Goal: Task Accomplishment & Management: Use online tool/utility

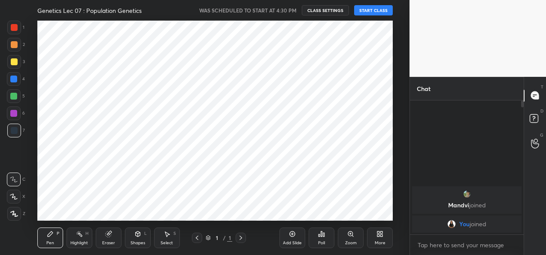
scroll to position [42751, 42576]
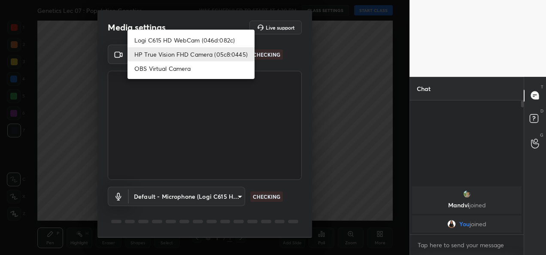
click at [223, 55] on body "1 2 3 4 5 6 7 C X Z C X Z E E Erase all H H Genetics Lec 07 : Population Geneti…" at bounding box center [273, 127] width 546 height 255
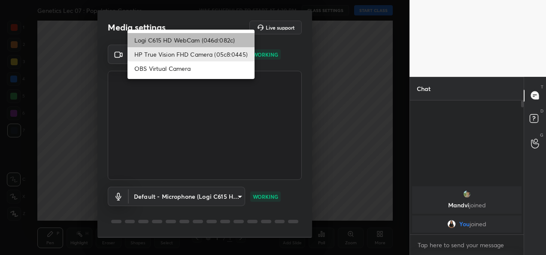
click at [210, 41] on li "Logi C615 HD WebCam (046d:082c)" at bounding box center [191, 40] width 127 height 14
type input "9a60a891c99e43c4f3b6c1c2af706b7568f7a8d24487825b1df04ecacc35332c"
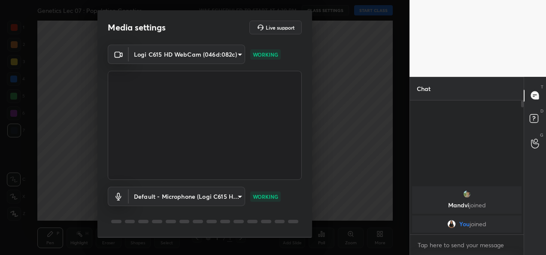
scroll to position [27, 0]
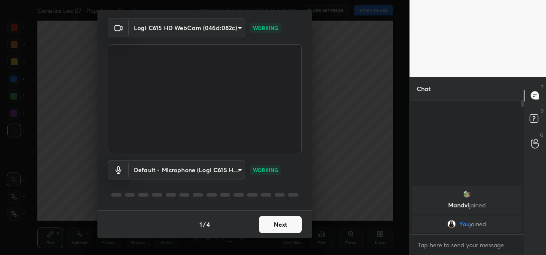
click at [274, 226] on button "Next" at bounding box center [280, 224] width 43 height 17
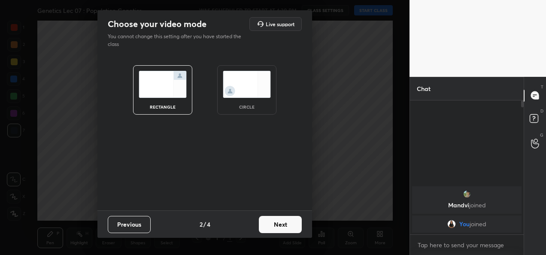
scroll to position [0, 0]
click at [274, 226] on button "Next" at bounding box center [280, 224] width 43 height 17
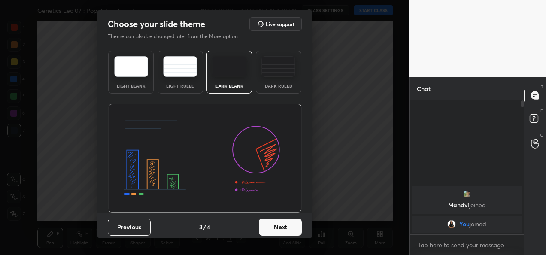
click at [274, 226] on button "Next" at bounding box center [280, 227] width 43 height 17
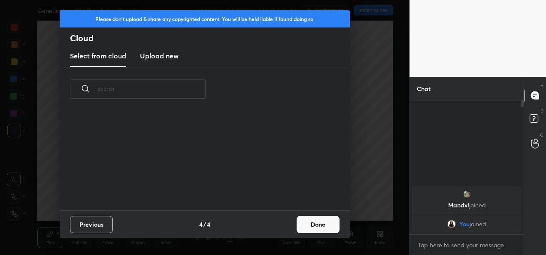
scroll to position [99, 276]
click at [314, 216] on button "Done" at bounding box center [318, 224] width 43 height 17
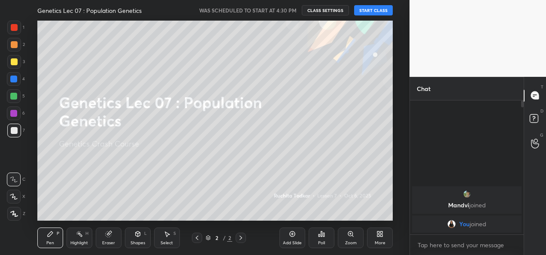
click at [374, 9] on button "START CLASS" at bounding box center [373, 10] width 39 height 10
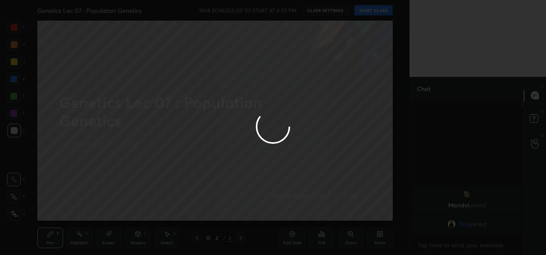
type textarea "x"
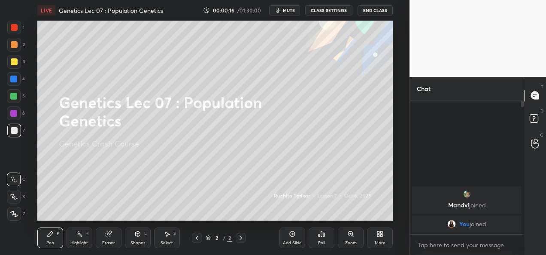
click at [14, 61] on div at bounding box center [14, 61] width 7 height 7
click at [12, 218] on div at bounding box center [14, 214] width 14 height 14
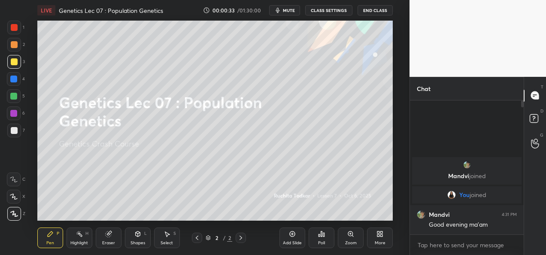
click at [337, 11] on button "CLASS SETTINGS" at bounding box center [328, 10] width 47 height 10
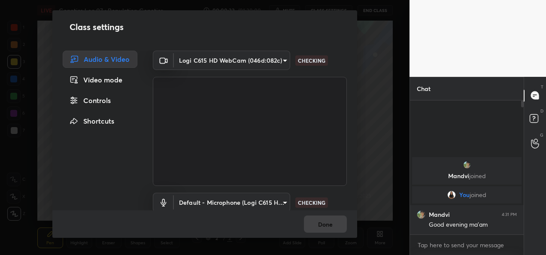
click at [278, 62] on body "1 2 3 4 5 6 7 C X Z C X Z E E Erase all H H LIVE Genetics Lec 07 : Population G…" at bounding box center [273, 127] width 546 height 255
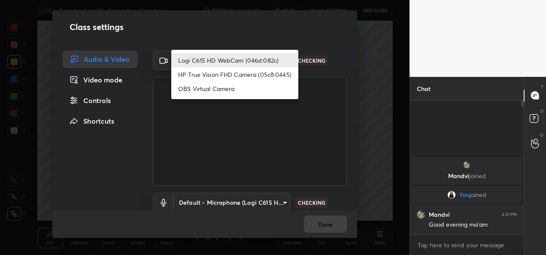
click at [282, 72] on li "HP True Vision FHD Camera (05c8:0445)" at bounding box center [234, 74] width 127 height 14
type input "bcf53276a89e7daf4ffafe53acaefef8a573b71029af250087ced6fea5ab325b"
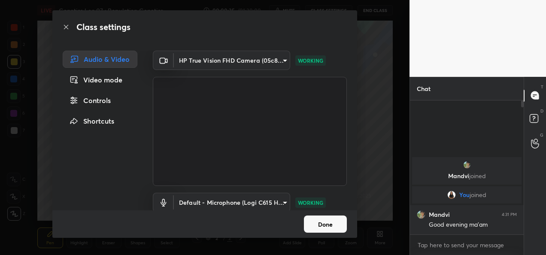
click at [318, 223] on button "Done" at bounding box center [325, 224] width 43 height 17
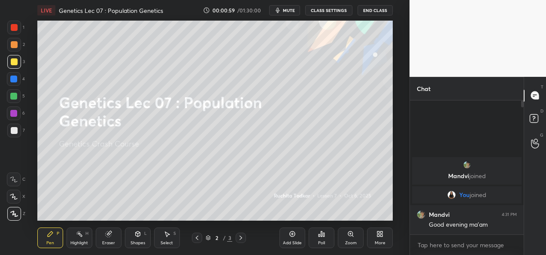
click at [344, 12] on button "CLASS SETTINGS" at bounding box center [328, 10] width 47 height 10
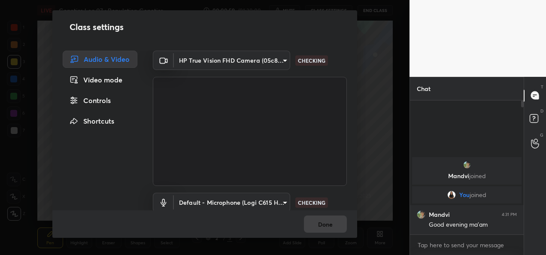
click at [270, 56] on body "1 2 3 4 5 6 7 C X Z C X Z E E Erase all H H LIVE Genetics Lec 07 : Population G…" at bounding box center [273, 127] width 546 height 255
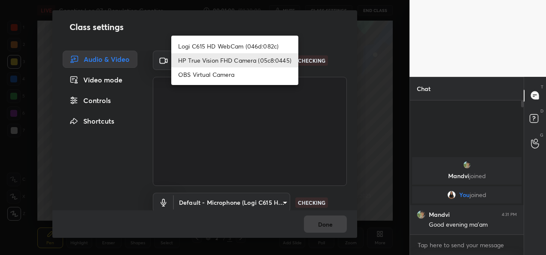
click at [241, 42] on li "Logi C615 HD WebCam (046d:082c)" at bounding box center [234, 46] width 127 height 14
type input "9a60a891c99e43c4f3b6c1c2af706b7568f7a8d24487825b1df04ecacc35332c"
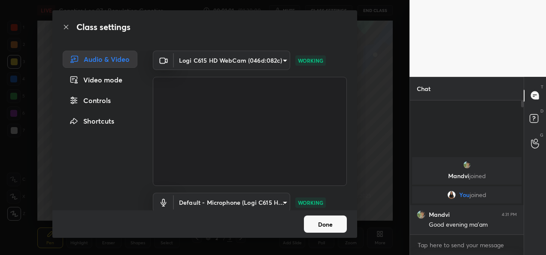
click at [317, 225] on button "Done" at bounding box center [325, 224] width 43 height 17
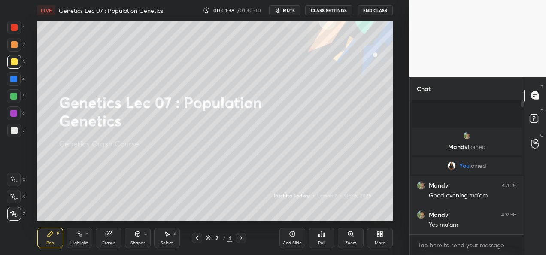
click at [291, 245] on div "Add Slide" at bounding box center [292, 243] width 19 height 4
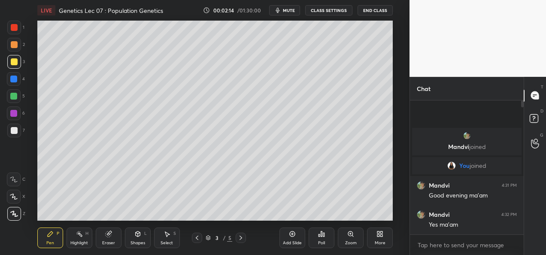
click at [113, 242] on div "Eraser" at bounding box center [108, 243] width 13 height 4
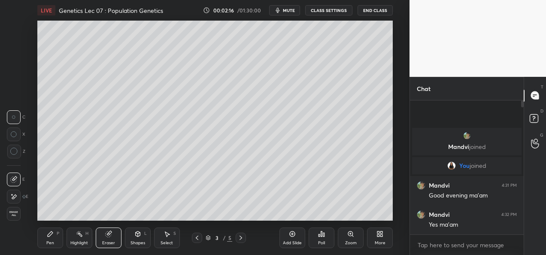
click at [58, 229] on div "Pen P" at bounding box center [50, 238] width 26 height 21
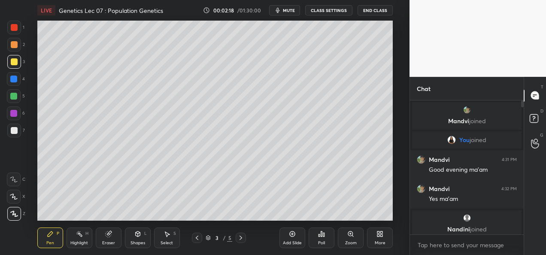
click at [15, 127] on div at bounding box center [14, 130] width 7 height 7
click at [12, 62] on div at bounding box center [14, 61] width 7 height 7
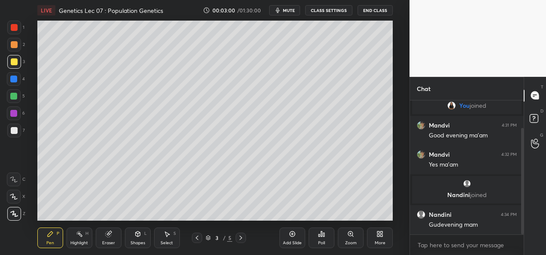
click at [16, 49] on div at bounding box center [14, 45] width 14 height 14
click at [15, 82] on div at bounding box center [13, 79] width 7 height 7
click at [12, 134] on div at bounding box center [14, 131] width 14 height 14
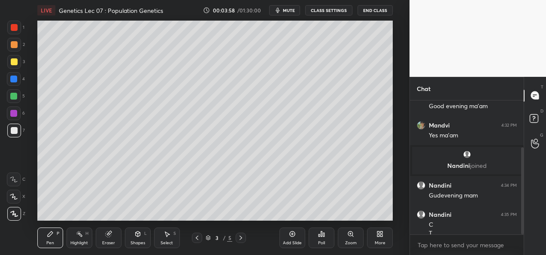
scroll to position [72, 0]
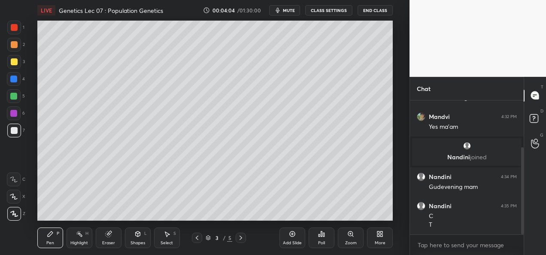
click at [16, 45] on div at bounding box center [14, 44] width 7 height 7
click at [15, 79] on div at bounding box center [13, 79] width 7 height 7
click at [13, 135] on div at bounding box center [14, 131] width 14 height 14
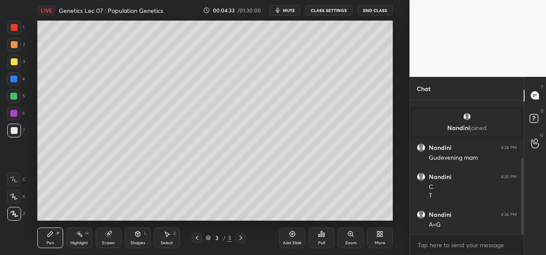
click at [314, 214] on div "Poll" at bounding box center [322, 238] width 26 height 48
click at [317, 215] on div "Poll" at bounding box center [322, 238] width 26 height 48
click at [108, 242] on div "Eraser" at bounding box center [108, 243] width 13 height 4
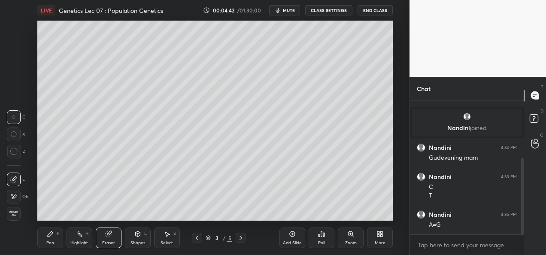
click at [55, 241] on div "Pen P" at bounding box center [50, 238] width 26 height 21
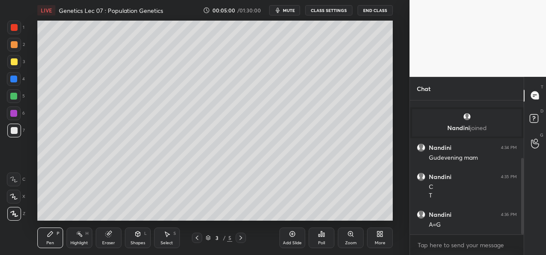
click at [290, 241] on div "Add Slide" at bounding box center [292, 243] width 19 height 4
click at [18, 60] on div at bounding box center [14, 62] width 14 height 14
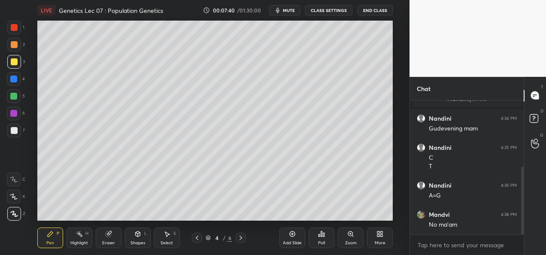
click at [107, 239] on div "Eraser" at bounding box center [109, 238] width 26 height 21
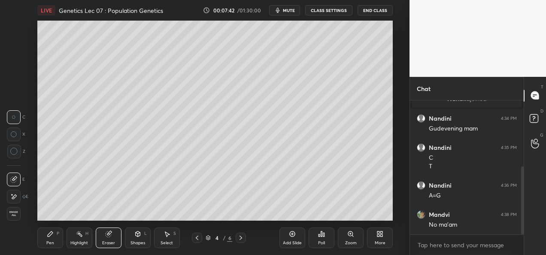
click at [14, 195] on icon at bounding box center [14, 197] width 5 height 4
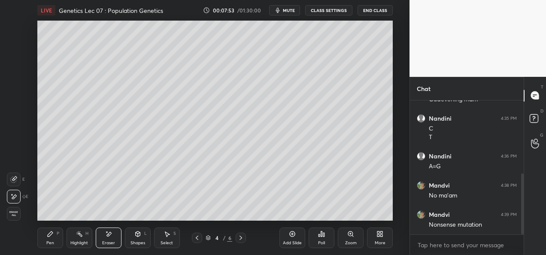
click at [52, 234] on icon at bounding box center [50, 234] width 5 height 5
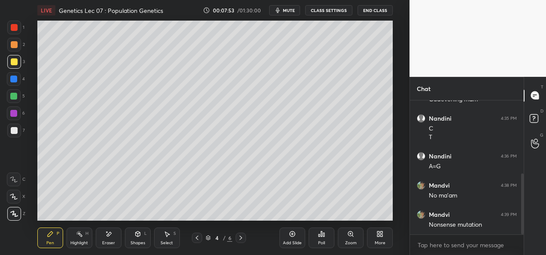
click at [52, 235] on icon at bounding box center [50, 234] width 7 height 7
click at [11, 95] on div at bounding box center [13, 96] width 7 height 7
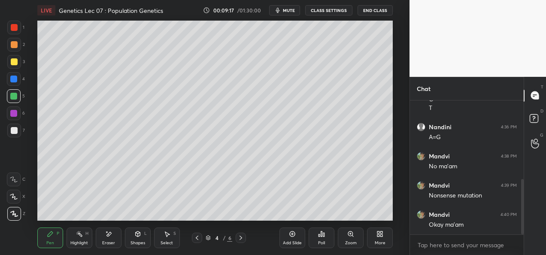
click at [14, 112] on div at bounding box center [13, 113] width 7 height 7
click at [11, 132] on div at bounding box center [14, 130] width 7 height 7
click at [18, 114] on div at bounding box center [14, 114] width 14 height 14
click at [14, 132] on div at bounding box center [14, 130] width 7 height 7
click at [14, 115] on div at bounding box center [13, 113] width 7 height 7
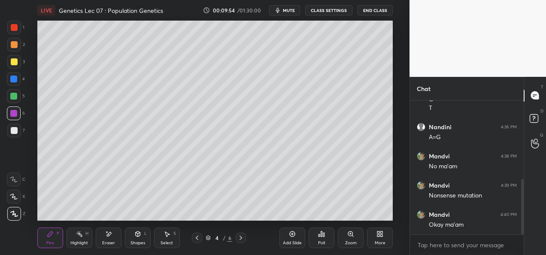
click at [15, 30] on div at bounding box center [14, 27] width 7 height 7
click at [241, 238] on icon at bounding box center [241, 238] width 7 height 7
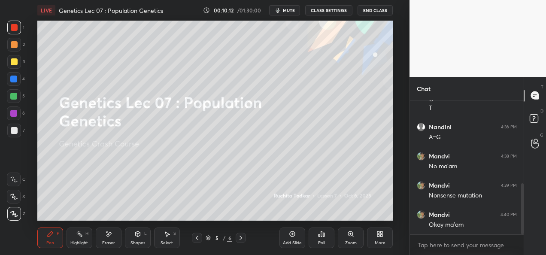
scroll to position [218, 0]
click at [198, 240] on icon at bounding box center [197, 238] width 3 height 4
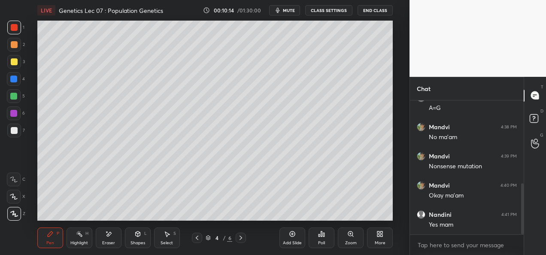
click at [299, 247] on div "Add Slide" at bounding box center [293, 238] width 26 height 21
click at [12, 133] on div at bounding box center [14, 130] width 7 height 7
click at [14, 64] on div at bounding box center [14, 61] width 7 height 7
click at [11, 99] on div at bounding box center [13, 96] width 7 height 7
click at [10, 81] on div at bounding box center [14, 79] width 14 height 14
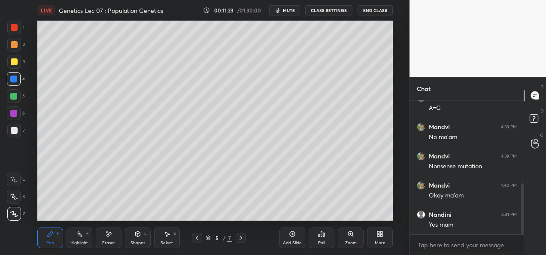
click at [14, 129] on div at bounding box center [14, 130] width 7 height 7
click at [15, 66] on div at bounding box center [14, 62] width 14 height 14
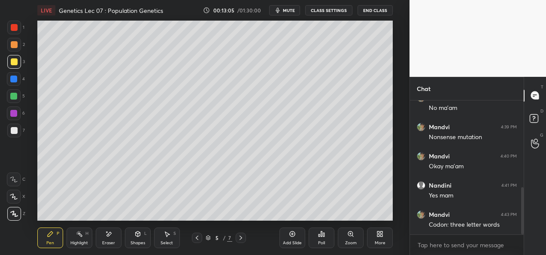
click at [8, 99] on div at bounding box center [14, 96] width 14 height 14
click at [320, 214] on div "Poll" at bounding box center [322, 238] width 26 height 48
click at [329, 214] on div "Poll" at bounding box center [322, 238] width 26 height 48
click at [289, 241] on div "Add Slide" at bounding box center [292, 243] width 19 height 4
click at [195, 242] on div at bounding box center [197, 238] width 10 height 10
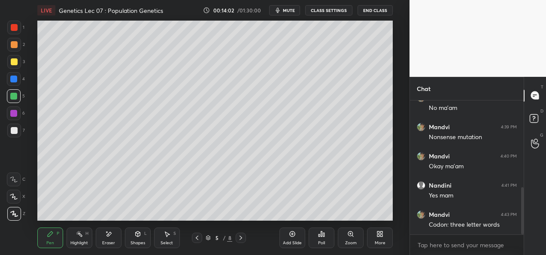
click at [243, 239] on icon at bounding box center [241, 238] width 7 height 7
click at [14, 130] on div at bounding box center [14, 130] width 7 height 7
click at [15, 98] on div at bounding box center [13, 96] width 7 height 7
click at [12, 82] on div at bounding box center [14, 79] width 14 height 14
click at [193, 238] on div at bounding box center [197, 238] width 10 height 10
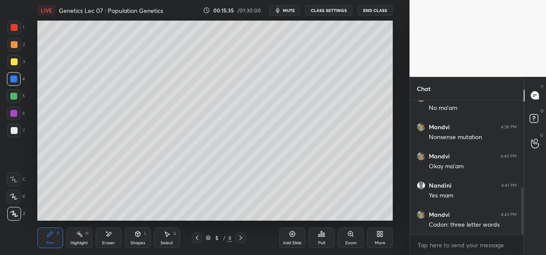
click at [241, 240] on icon at bounding box center [241, 238] width 7 height 7
click at [292, 242] on div "Add Slide" at bounding box center [292, 243] width 19 height 4
click at [12, 63] on div at bounding box center [14, 61] width 7 height 7
click at [13, 46] on div at bounding box center [14, 44] width 7 height 7
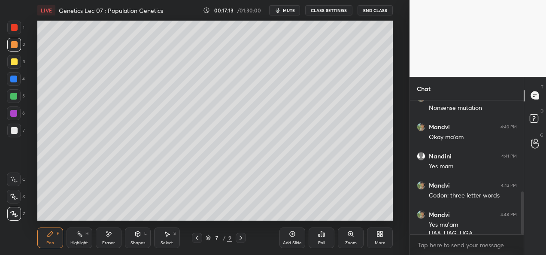
scroll to position [285, 0]
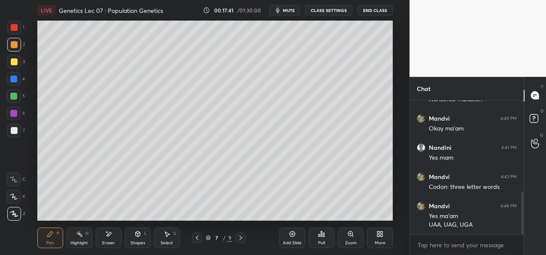
click at [110, 247] on div "Eraser" at bounding box center [109, 238] width 26 height 21
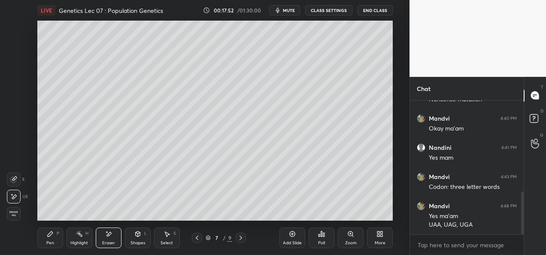
click at [141, 239] on div "Shapes L" at bounding box center [138, 238] width 26 height 21
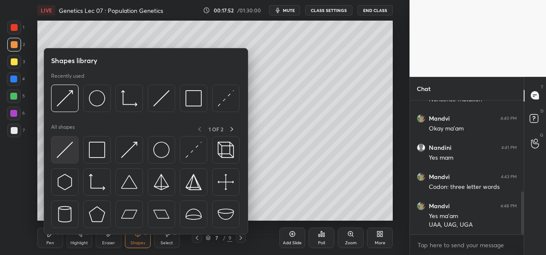
click at [64, 150] on img at bounding box center [65, 150] width 16 height 16
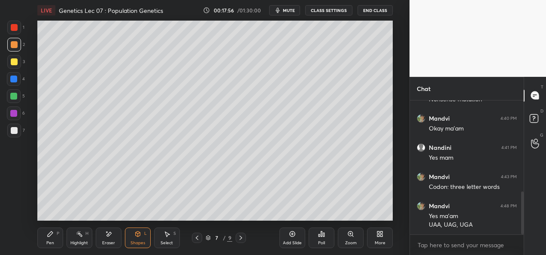
click at [52, 237] on icon at bounding box center [50, 234] width 7 height 7
click at [14, 61] on div at bounding box center [14, 61] width 7 height 7
click at [14, 100] on div at bounding box center [14, 96] width 14 height 14
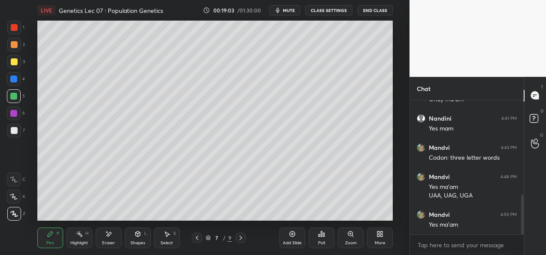
click at [12, 66] on div at bounding box center [14, 62] width 14 height 14
click at [15, 100] on div at bounding box center [14, 96] width 14 height 14
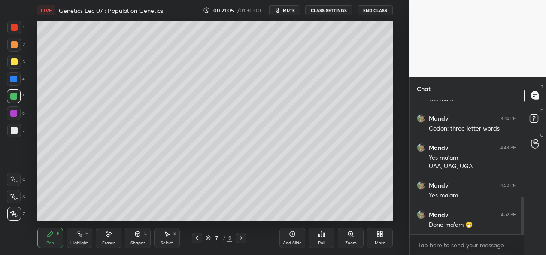
click at [354, 215] on div "Add Slide Poll Zoom More" at bounding box center [336, 238] width 113 height 48
click at [198, 239] on icon at bounding box center [197, 238] width 3 height 4
click at [196, 241] on icon at bounding box center [197, 238] width 7 height 7
click at [196, 241] on div at bounding box center [197, 238] width 10 height 10
click at [197, 240] on icon at bounding box center [197, 238] width 7 height 7
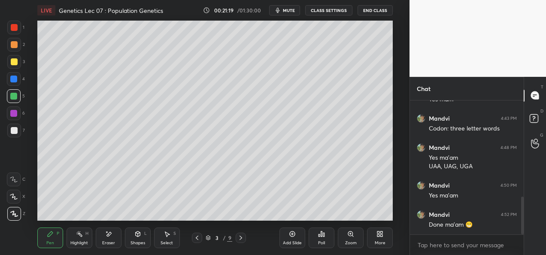
click at [243, 241] on icon at bounding box center [241, 238] width 7 height 7
click at [241, 239] on icon at bounding box center [241, 238] width 7 height 7
click at [242, 239] on icon at bounding box center [241, 238] width 7 height 7
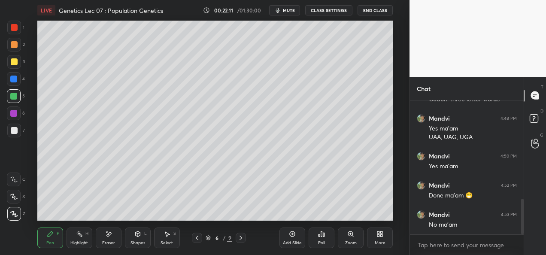
click at [239, 241] on div at bounding box center [241, 238] width 10 height 10
click at [241, 241] on div at bounding box center [241, 238] width 10 height 10
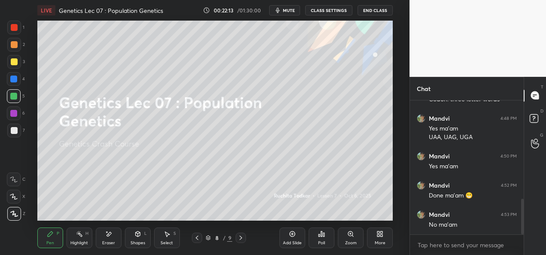
click at [198, 237] on icon at bounding box center [197, 238] width 7 height 7
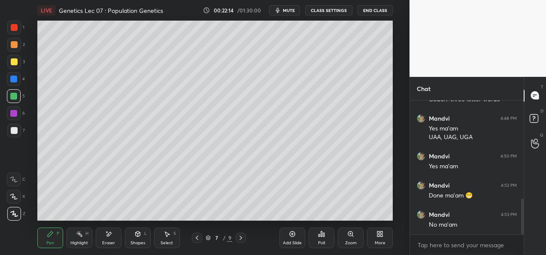
click at [287, 241] on div "Add Slide" at bounding box center [292, 243] width 19 height 4
click at [16, 131] on div at bounding box center [14, 130] width 7 height 7
click at [198, 239] on icon at bounding box center [197, 238] width 7 height 7
click at [245, 237] on div at bounding box center [241, 238] width 10 height 10
click at [9, 61] on div at bounding box center [14, 62] width 14 height 14
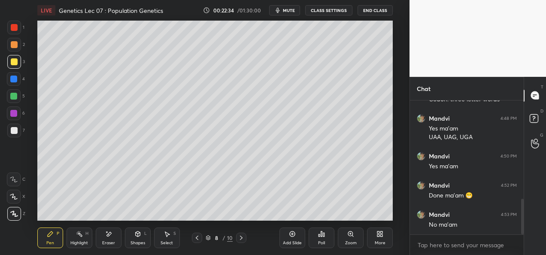
click at [15, 99] on div at bounding box center [13, 96] width 7 height 7
click at [171, 243] on div "Select" at bounding box center [167, 243] width 12 height 4
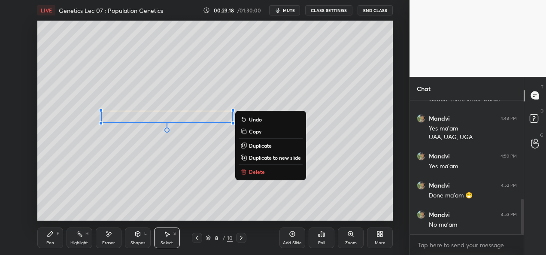
click at [265, 146] on p "Duplicate" at bounding box center [260, 145] width 23 height 7
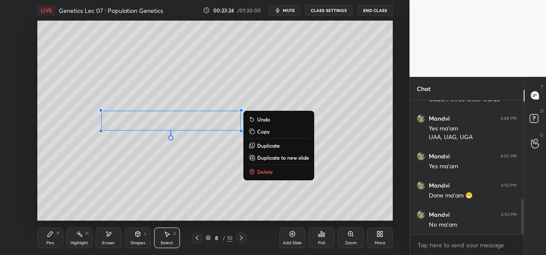
click at [196, 145] on div "0 ° Undo Copy Duplicate Duplicate to new slide Delete" at bounding box center [215, 121] width 356 height 200
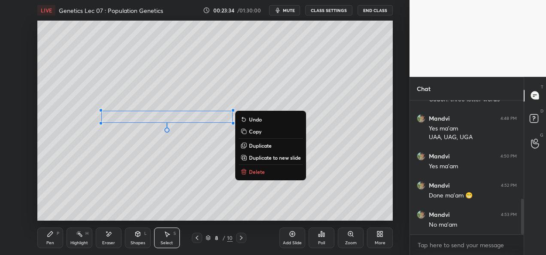
click at [251, 147] on p "Duplicate" at bounding box center [260, 145] width 23 height 7
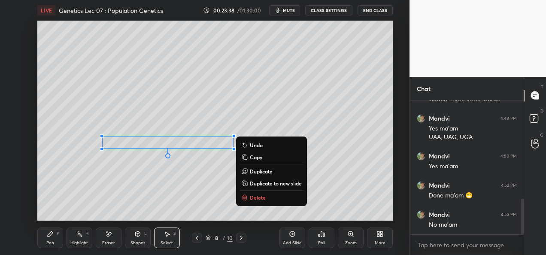
click at [198, 204] on div "0 ° Undo Copy Duplicate Duplicate to new slide Delete" at bounding box center [215, 121] width 356 height 200
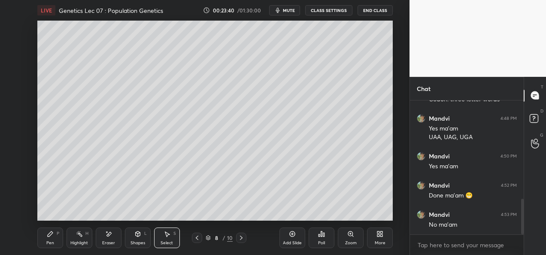
click at [56, 241] on div "Pen P" at bounding box center [50, 238] width 26 height 21
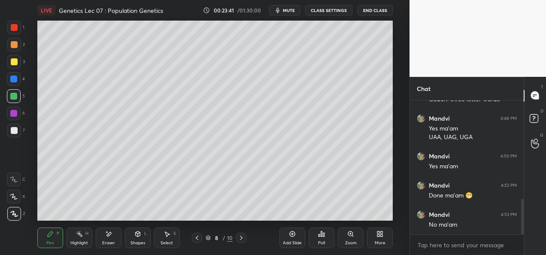
click at [13, 115] on div at bounding box center [13, 113] width 7 height 7
click at [104, 244] on div "Eraser" at bounding box center [108, 243] width 13 height 4
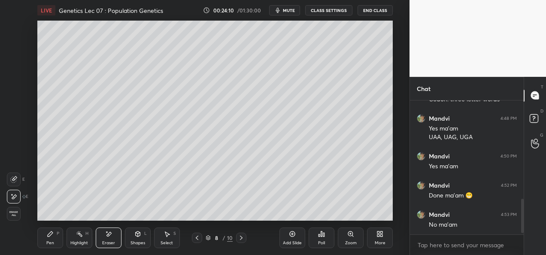
scroll to position [402, 0]
click at [45, 242] on div "Pen P" at bounding box center [50, 238] width 26 height 21
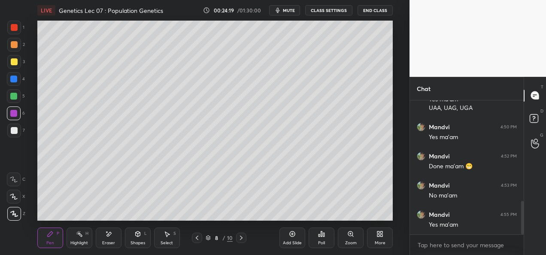
click at [289, 236] on div "Add Slide" at bounding box center [293, 238] width 26 height 21
click at [21, 64] on div at bounding box center [14, 62] width 14 height 14
click at [199, 238] on icon at bounding box center [197, 238] width 7 height 7
click at [238, 241] on div at bounding box center [241, 238] width 10 height 10
click at [14, 48] on div at bounding box center [14, 45] width 14 height 14
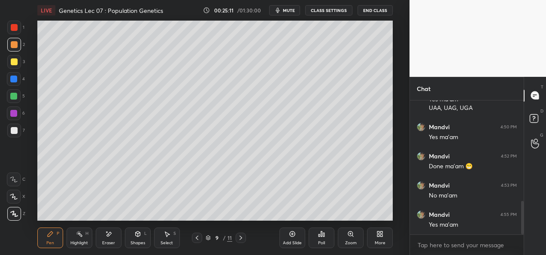
click at [19, 115] on div at bounding box center [14, 114] width 14 height 14
click at [11, 62] on div at bounding box center [14, 61] width 7 height 7
click at [17, 80] on div at bounding box center [14, 79] width 14 height 14
click at [243, 235] on icon at bounding box center [241, 238] width 7 height 7
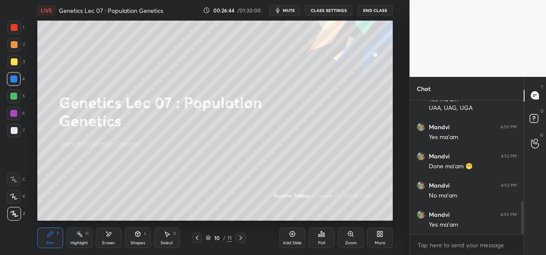
click at [200, 238] on icon at bounding box center [197, 238] width 7 height 7
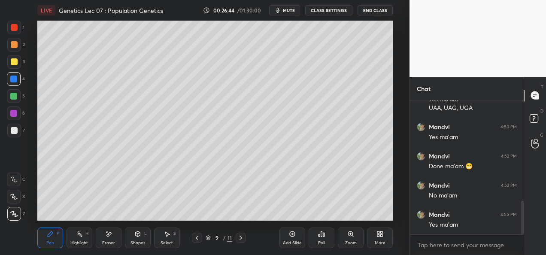
click at [295, 239] on div "Add Slide" at bounding box center [293, 238] width 26 height 21
click at [290, 242] on div "Add Slide" at bounding box center [292, 243] width 19 height 4
click at [16, 77] on div at bounding box center [13, 79] width 7 height 7
click at [14, 62] on div at bounding box center [14, 61] width 7 height 7
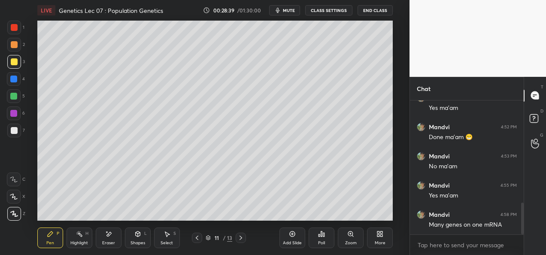
click at [241, 238] on icon at bounding box center [241, 238] width 7 height 7
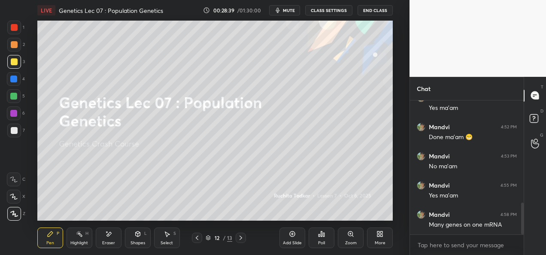
click at [195, 239] on icon at bounding box center [197, 238] width 7 height 7
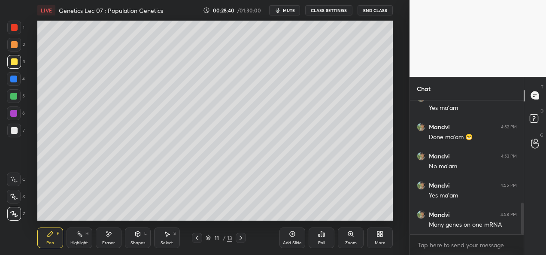
click at [292, 240] on div "Add Slide" at bounding box center [293, 238] width 26 height 21
click at [10, 84] on div at bounding box center [14, 79] width 14 height 14
click at [8, 65] on div at bounding box center [14, 62] width 14 height 14
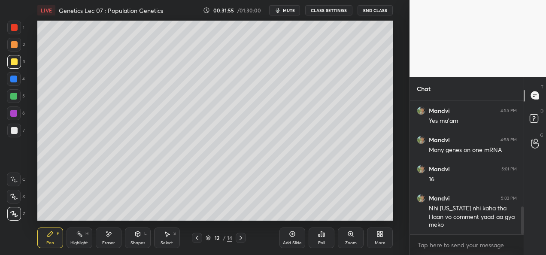
click at [110, 243] on div "Eraser" at bounding box center [108, 243] width 13 height 4
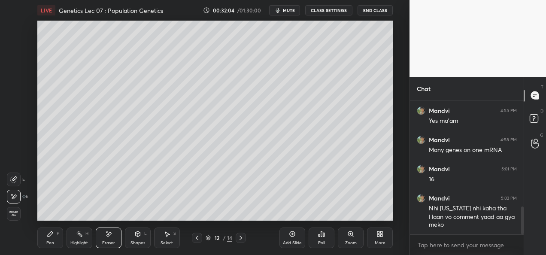
click at [57, 241] on div "Pen P" at bounding box center [50, 238] width 26 height 21
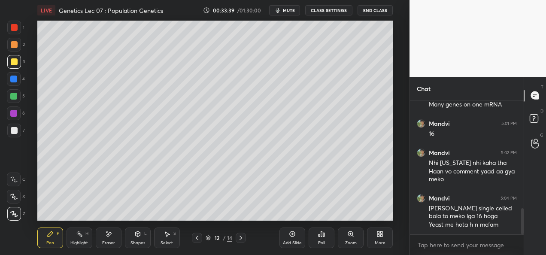
scroll to position [581, 0]
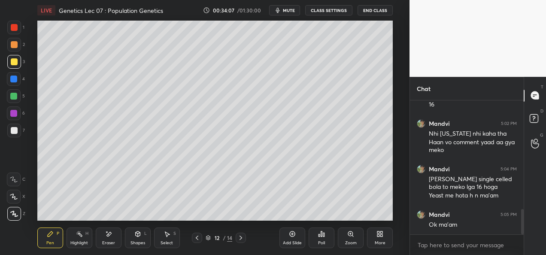
click at [13, 29] on div at bounding box center [14, 27] width 7 height 7
click at [111, 246] on div "Eraser" at bounding box center [109, 238] width 26 height 21
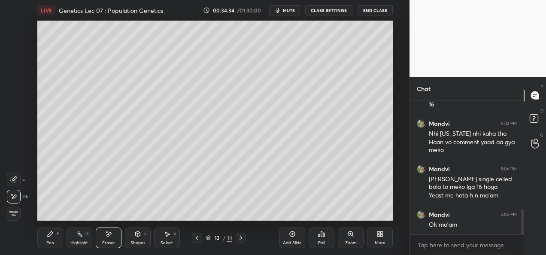
click at [52, 240] on div "Pen P" at bounding box center [50, 238] width 26 height 21
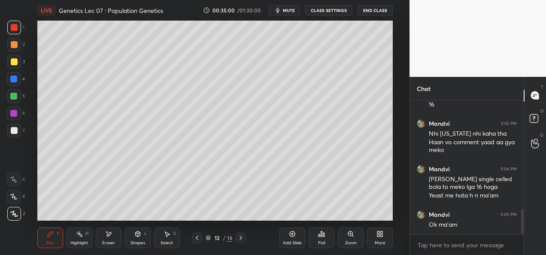
click at [21, 131] on div "7" at bounding box center [16, 131] width 18 height 14
click at [295, 237] on icon at bounding box center [292, 234] width 7 height 7
click at [12, 66] on div at bounding box center [14, 62] width 14 height 14
click at [16, 79] on div at bounding box center [13, 79] width 7 height 7
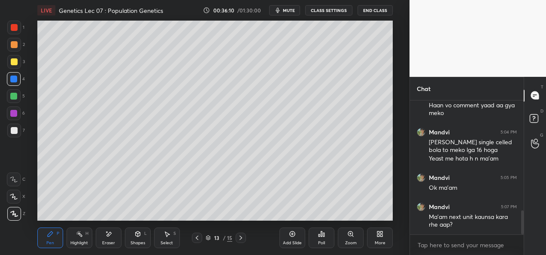
click at [14, 64] on div at bounding box center [14, 61] width 7 height 7
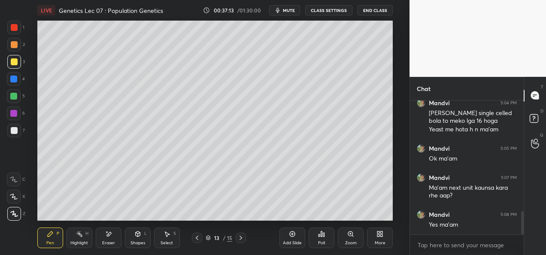
scroll to position [655, 0]
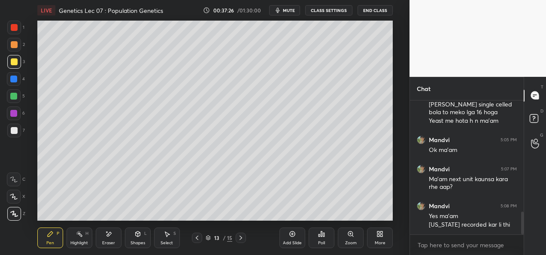
click at [12, 97] on div at bounding box center [13, 96] width 7 height 7
click at [15, 129] on div at bounding box center [14, 130] width 7 height 7
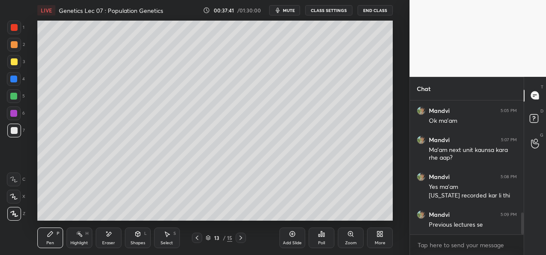
click at [17, 65] on div at bounding box center [14, 62] width 14 height 14
click at [15, 116] on div at bounding box center [13, 113] width 7 height 7
click at [19, 61] on div at bounding box center [14, 62] width 14 height 14
click at [14, 80] on div at bounding box center [13, 79] width 7 height 7
click at [17, 128] on div at bounding box center [14, 131] width 14 height 14
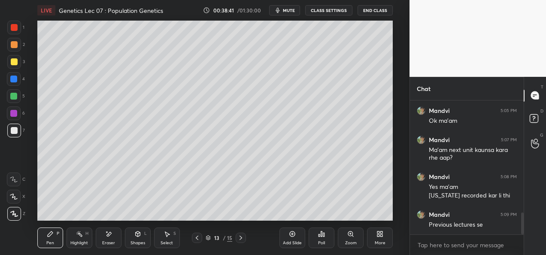
click at [21, 95] on div "5" at bounding box center [16, 96] width 18 height 14
click at [110, 244] on div "Eraser" at bounding box center [108, 243] width 13 height 4
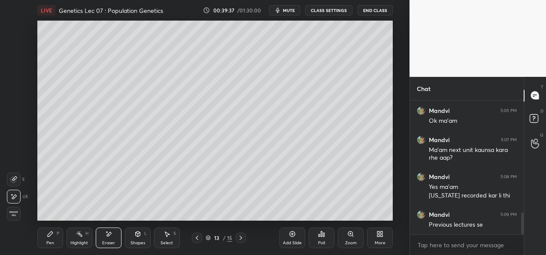
click at [55, 240] on div "Pen P" at bounding box center [50, 238] width 26 height 21
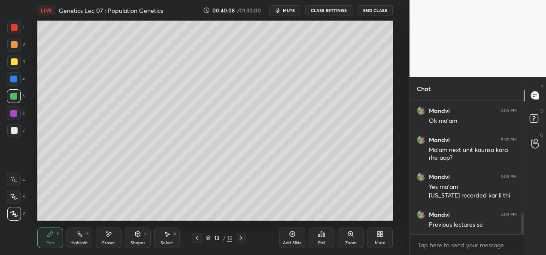
click at [397, 204] on div "Setting up your live class Poll for secs No correct answer Start poll" at bounding box center [214, 121] width 375 height 200
click at [291, 243] on div "Add Slide" at bounding box center [292, 243] width 19 height 4
click at [11, 59] on div at bounding box center [14, 61] width 7 height 7
click at [17, 46] on div at bounding box center [14, 44] width 7 height 7
click at [16, 130] on div at bounding box center [14, 130] width 7 height 7
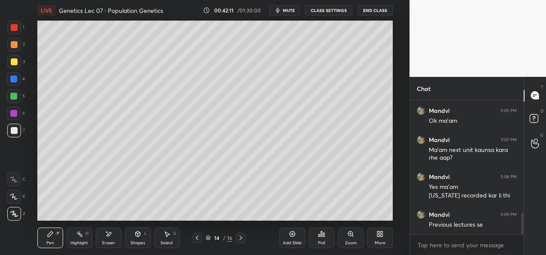
click at [293, 239] on div "Add Slide" at bounding box center [293, 238] width 26 height 21
click at [16, 80] on div at bounding box center [13, 79] width 7 height 7
click at [204, 241] on div "15 / 17" at bounding box center [219, 238] width 54 height 10
click at [198, 241] on div at bounding box center [197, 238] width 10 height 10
click at [16, 137] on div at bounding box center [14, 131] width 14 height 14
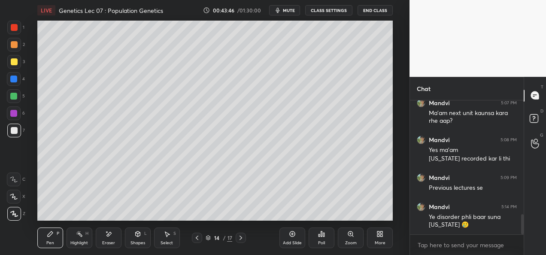
scroll to position [751, 0]
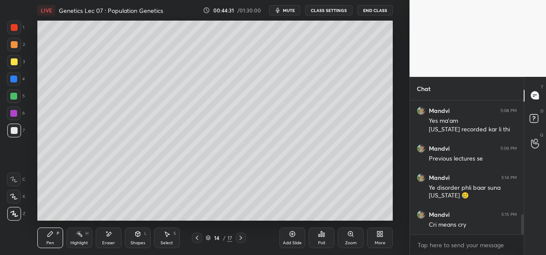
click at [356, 217] on div "Add Slide Poll Zoom More" at bounding box center [336, 238] width 113 height 48
click at [357, 218] on div "Add Slide Poll Zoom More" at bounding box center [336, 238] width 113 height 48
click at [385, 216] on div "Add Slide Poll Zoom More" at bounding box center [336, 238] width 113 height 48
click at [293, 238] on div "Add Slide" at bounding box center [293, 238] width 26 height 21
click at [396, 76] on div "Setting up your live class Poll for secs No correct answer Start poll" at bounding box center [214, 121] width 375 height 200
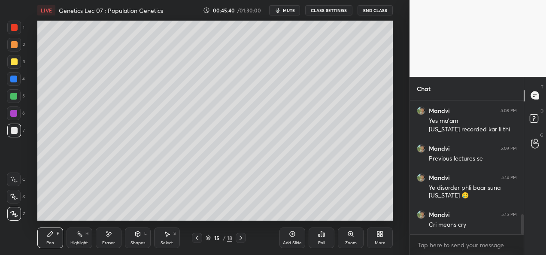
click at [113, 237] on div "Eraser" at bounding box center [109, 238] width 26 height 21
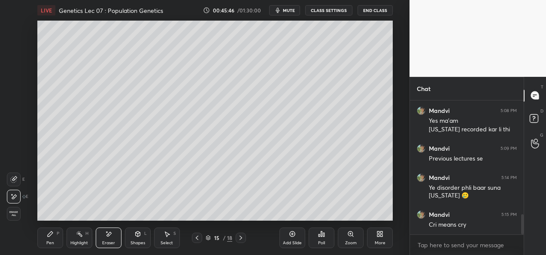
click at [195, 240] on icon at bounding box center [197, 238] width 7 height 7
click at [239, 241] on icon at bounding box center [241, 238] width 7 height 7
click at [200, 241] on div at bounding box center [197, 238] width 10 height 10
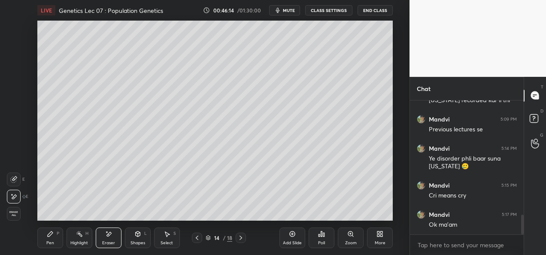
click at [242, 239] on icon at bounding box center [241, 238] width 7 height 7
click at [290, 241] on div "Add Slide" at bounding box center [292, 243] width 19 height 4
click at [44, 238] on div "Pen P" at bounding box center [50, 238] width 26 height 21
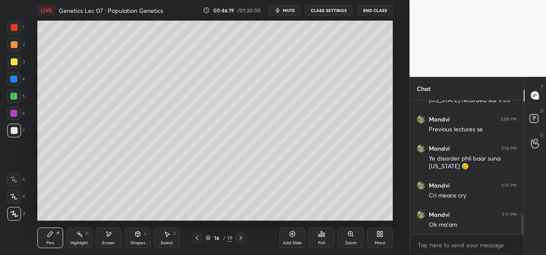
click at [15, 59] on div at bounding box center [14, 61] width 7 height 7
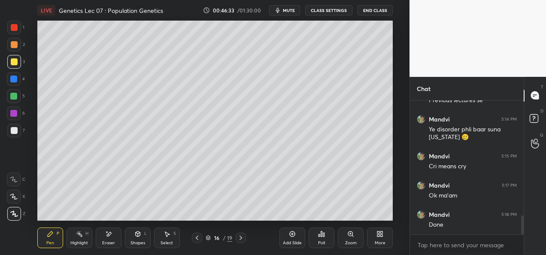
click at [13, 80] on div at bounding box center [13, 79] width 7 height 7
click at [10, 115] on div at bounding box center [13, 113] width 7 height 7
click at [289, 241] on div "Add Slide" at bounding box center [292, 243] width 19 height 4
click at [14, 62] on div at bounding box center [14, 61] width 7 height 7
click at [15, 99] on div at bounding box center [13, 96] width 7 height 7
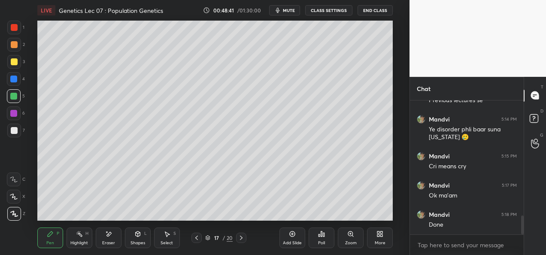
click at [12, 88] on div "4" at bounding box center [16, 80] width 18 height 17
click at [193, 241] on div at bounding box center [197, 238] width 10 height 10
click at [238, 242] on div at bounding box center [241, 238] width 10 height 10
click at [12, 130] on div at bounding box center [14, 130] width 7 height 7
click at [101, 230] on div "Eraser" at bounding box center [109, 238] width 26 height 21
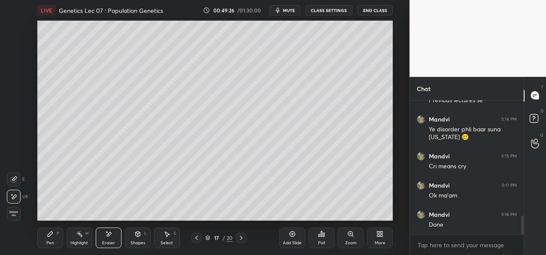
click at [44, 231] on div "Pen P" at bounding box center [50, 238] width 26 height 21
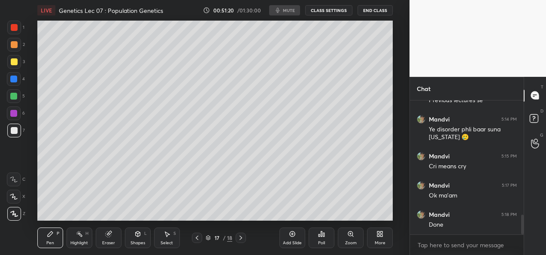
scroll to position [767, 0]
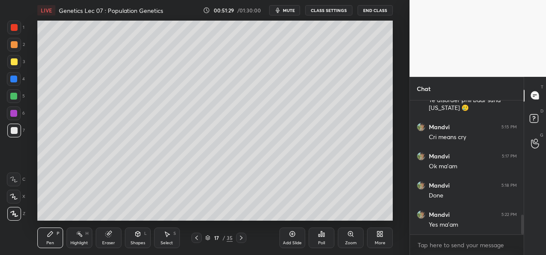
click at [16, 65] on div at bounding box center [14, 62] width 14 height 14
click at [16, 79] on div at bounding box center [13, 79] width 7 height 7
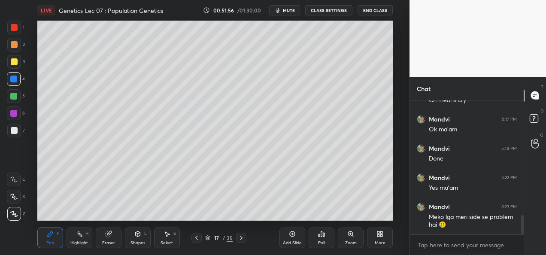
click at [6, 128] on div "1 2 3 4 5 6 7 C X Z C X Z E E Erase all H H" at bounding box center [13, 121] width 27 height 200
click at [9, 131] on div at bounding box center [14, 131] width 14 height 14
click at [114, 235] on div "Eraser" at bounding box center [109, 238] width 26 height 21
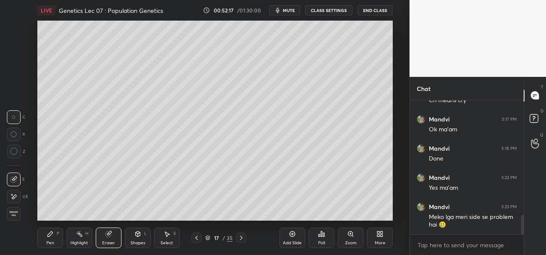
click at [52, 241] on div "Pen" at bounding box center [50, 243] width 8 height 4
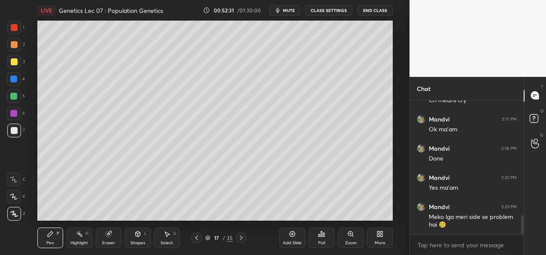
click at [18, 66] on div at bounding box center [14, 62] width 14 height 14
click at [19, 82] on div at bounding box center [14, 79] width 14 height 14
click at [194, 239] on icon at bounding box center [196, 238] width 7 height 7
click at [238, 243] on div "Pen P Highlight H Eraser Shapes L Select S 16 / 35 Add Slide Poll Zoom More" at bounding box center [215, 238] width 356 height 34
click at [239, 239] on icon at bounding box center [241, 238] width 7 height 7
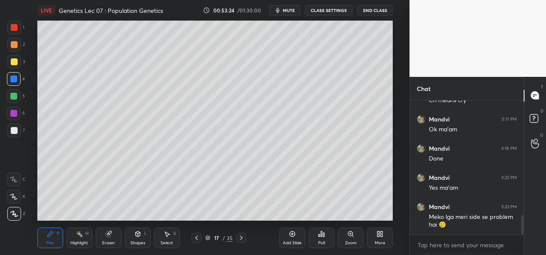
click at [110, 240] on div "Eraser" at bounding box center [109, 238] width 26 height 21
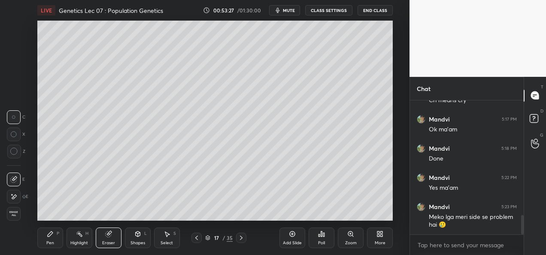
click at [54, 237] on div "Pen P" at bounding box center [50, 238] width 26 height 21
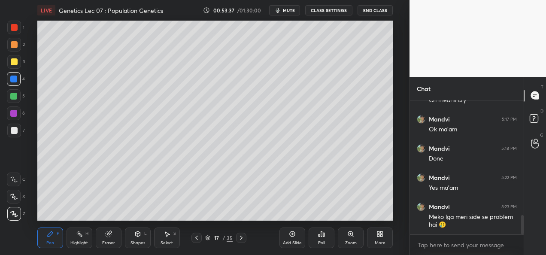
click at [11, 131] on div at bounding box center [14, 130] width 7 height 7
click at [292, 238] on div "Add Slide" at bounding box center [293, 238] width 26 height 21
click at [14, 46] on div at bounding box center [14, 44] width 7 height 7
click at [15, 79] on div at bounding box center [13, 79] width 7 height 7
click at [110, 238] on div "Eraser" at bounding box center [109, 238] width 26 height 21
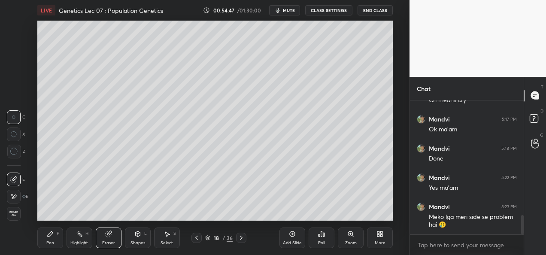
click at [46, 234] on div "Pen P" at bounding box center [50, 238] width 26 height 21
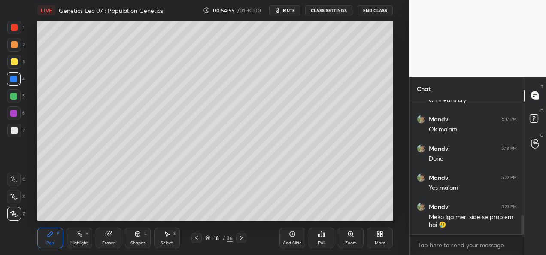
click at [394, 121] on div "Setting up your live class Poll for secs No correct answer Start poll" at bounding box center [214, 121] width 375 height 200
click at [17, 132] on div at bounding box center [14, 130] width 7 height 7
click at [106, 247] on div "Eraser" at bounding box center [109, 238] width 26 height 21
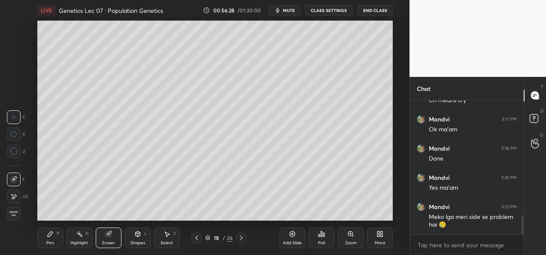
click at [51, 241] on div "Pen" at bounding box center [50, 243] width 8 height 4
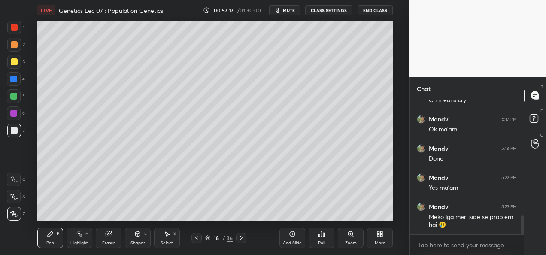
click at [298, 244] on div "Add Slide" at bounding box center [292, 243] width 19 height 4
click at [11, 62] on div at bounding box center [14, 61] width 7 height 7
click at [15, 81] on div at bounding box center [13, 79] width 7 height 7
click at [291, 242] on div "Add Slide" at bounding box center [292, 243] width 19 height 4
click at [19, 64] on div at bounding box center [14, 62] width 14 height 14
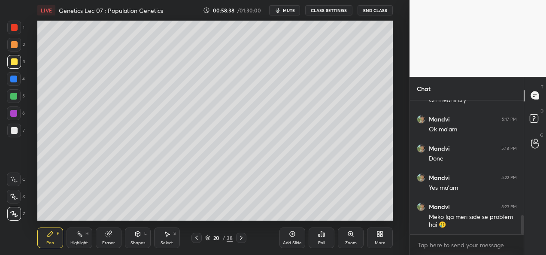
click at [12, 84] on div at bounding box center [14, 79] width 14 height 14
click at [106, 238] on div "Eraser" at bounding box center [109, 238] width 26 height 21
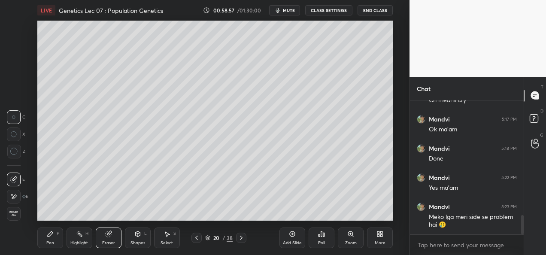
click at [51, 240] on div "Pen P" at bounding box center [50, 238] width 26 height 21
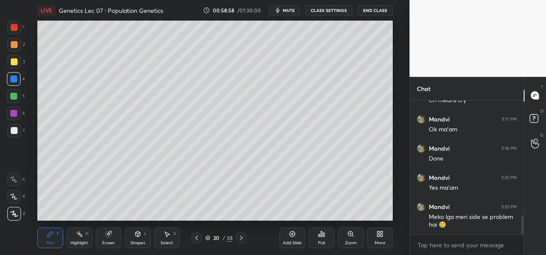
click at [19, 61] on div at bounding box center [14, 62] width 14 height 14
click at [103, 246] on div "Eraser" at bounding box center [109, 238] width 26 height 21
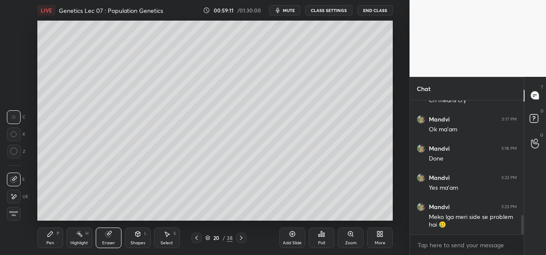
click at [52, 243] on div "Pen" at bounding box center [50, 243] width 8 height 4
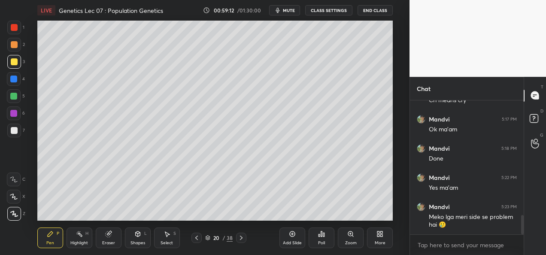
click at [16, 83] on div at bounding box center [14, 79] width 14 height 14
click at [18, 101] on div at bounding box center [14, 96] width 14 height 14
click at [20, 113] on div at bounding box center [14, 114] width 14 height 14
click at [18, 133] on div at bounding box center [14, 131] width 14 height 14
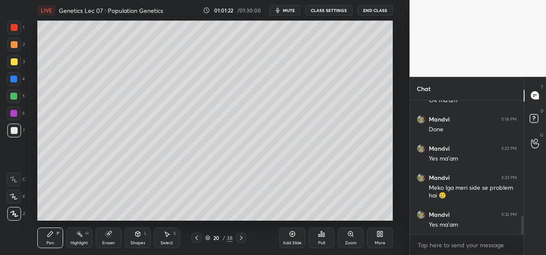
click at [241, 238] on icon at bounding box center [241, 238] width 3 height 4
click at [293, 241] on div "Add Slide" at bounding box center [292, 243] width 19 height 4
click at [242, 238] on icon at bounding box center [241, 238] width 3 height 4
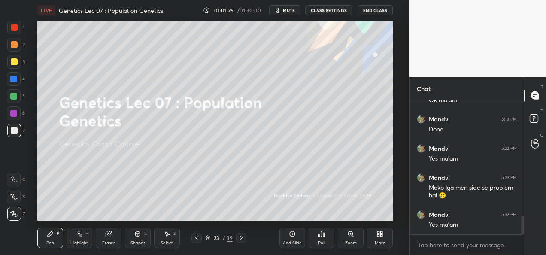
click at [242, 238] on icon at bounding box center [241, 238] width 3 height 4
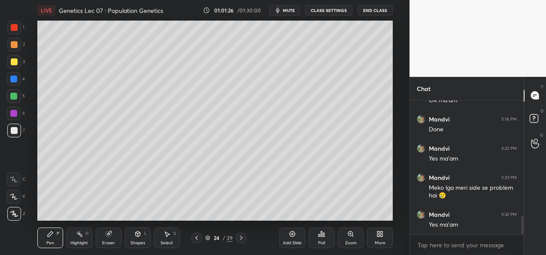
click at [196, 239] on icon at bounding box center [196, 238] width 7 height 7
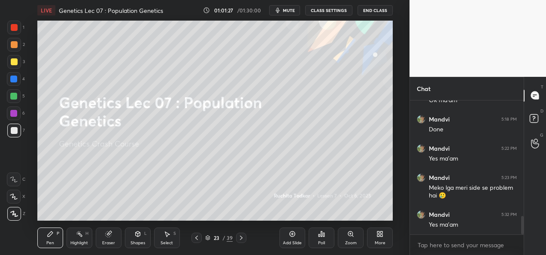
click at [198, 239] on icon at bounding box center [196, 238] width 7 height 7
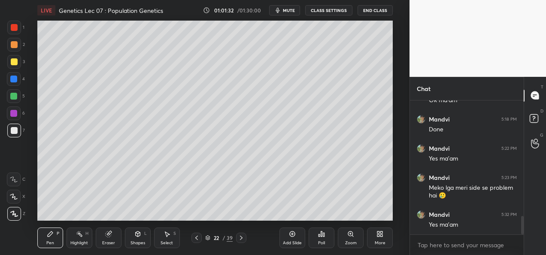
click at [14, 68] on div at bounding box center [14, 62] width 14 height 14
click at [15, 95] on div at bounding box center [13, 96] width 7 height 7
click at [15, 133] on div at bounding box center [14, 130] width 7 height 7
click at [12, 81] on div at bounding box center [13, 79] width 7 height 7
click at [173, 241] on div "Select" at bounding box center [167, 243] width 12 height 4
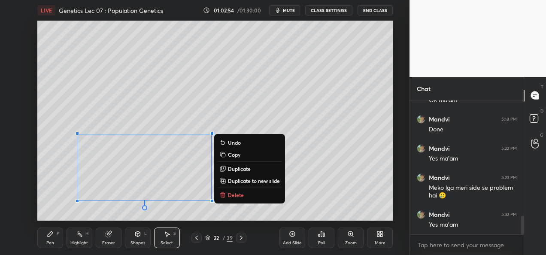
click at [246, 182] on p "Duplicate to new slide" at bounding box center [254, 180] width 52 height 7
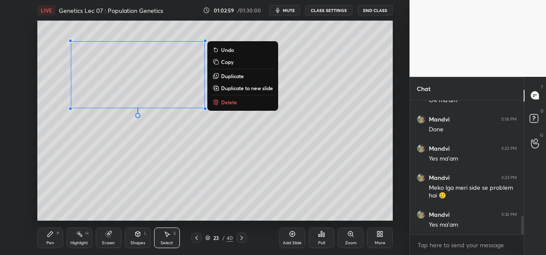
click at [85, 130] on div "0 ° Undo Copy Duplicate Duplicate to new slide Delete" at bounding box center [215, 121] width 356 height 200
click at [85, 129] on div "0 ° Undo Copy Duplicate Duplicate to new slide Delete" at bounding box center [215, 121] width 356 height 200
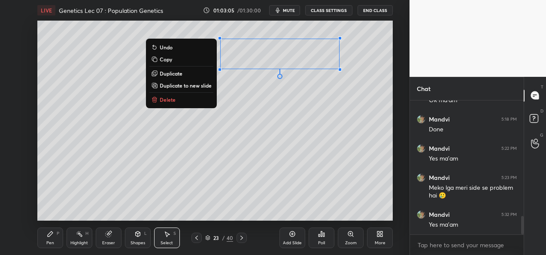
click at [57, 238] on div "Pen P" at bounding box center [50, 238] width 26 height 21
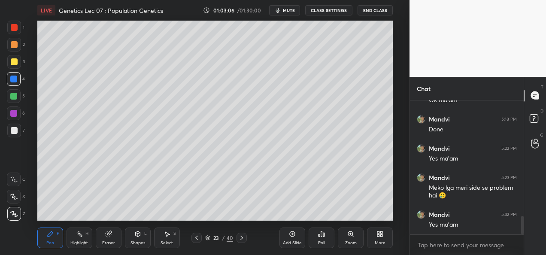
click at [110, 237] on icon at bounding box center [108, 235] width 6 height 6
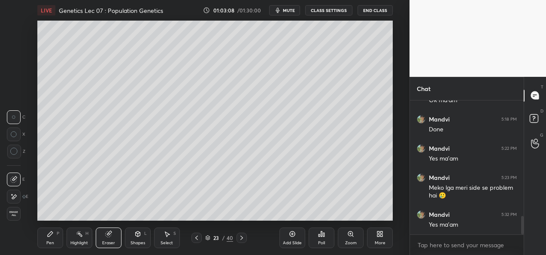
click at [52, 241] on div "Pen" at bounding box center [50, 243] width 8 height 4
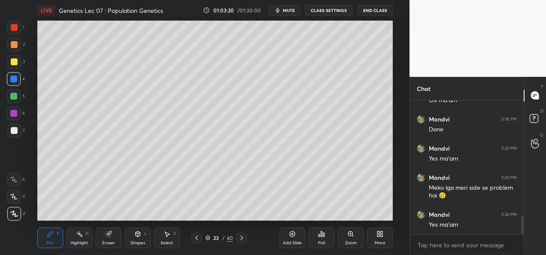
click at [18, 130] on div at bounding box center [14, 131] width 14 height 14
click at [20, 31] on div at bounding box center [14, 28] width 14 height 14
click at [18, 134] on div at bounding box center [14, 131] width 14 height 14
click at [18, 131] on div at bounding box center [14, 131] width 14 height 14
click at [113, 243] on div "Eraser" at bounding box center [108, 243] width 13 height 4
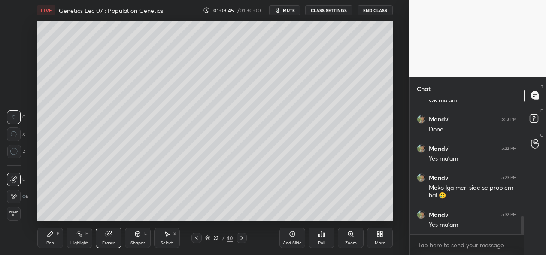
click at [165, 239] on div "Select S" at bounding box center [167, 238] width 26 height 21
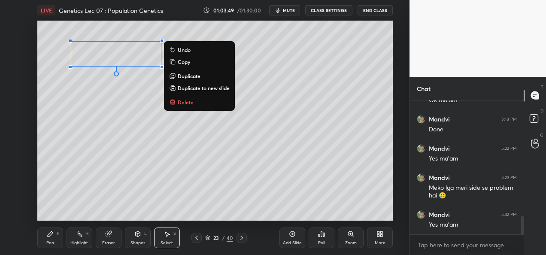
click at [187, 63] on p "Copy" at bounding box center [184, 61] width 12 height 7
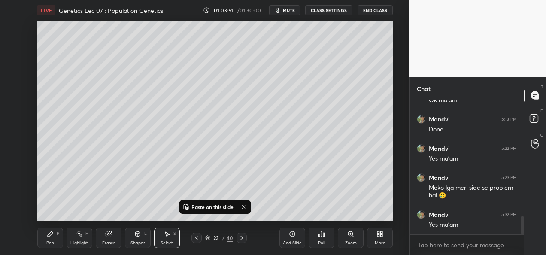
click at [210, 208] on p "Paste on this slide" at bounding box center [213, 207] width 42 height 7
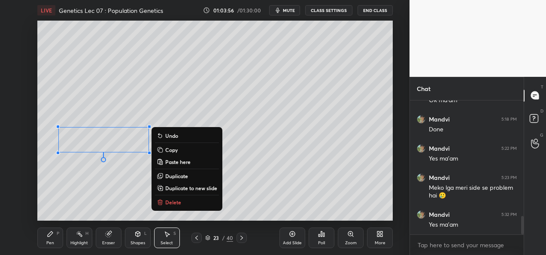
click at [183, 161] on p "Paste here" at bounding box center [177, 161] width 25 height 7
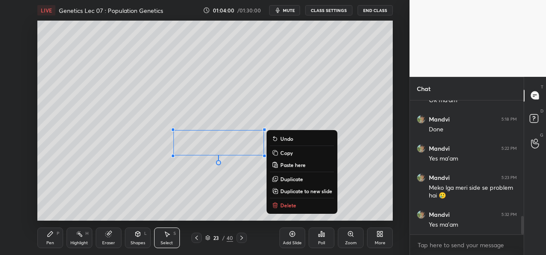
click at [291, 165] on p "Paste here" at bounding box center [292, 164] width 25 height 7
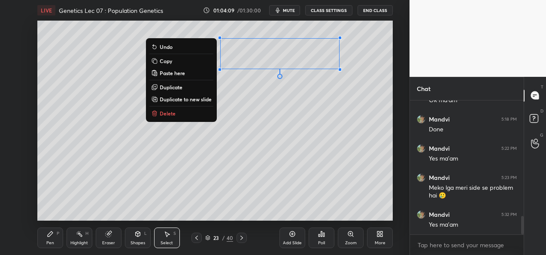
click at [171, 61] on p "Copy" at bounding box center [166, 61] width 12 height 7
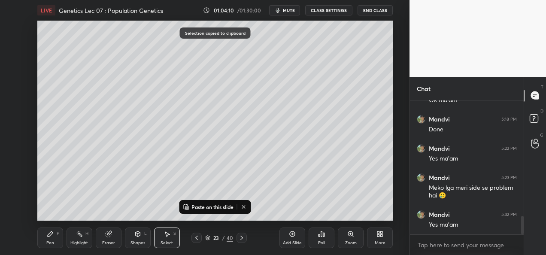
click at [215, 207] on p "Paste on this slide" at bounding box center [213, 207] width 42 height 7
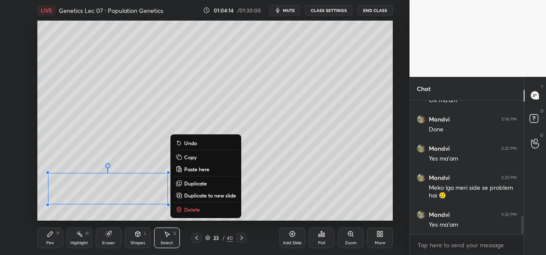
click at [189, 170] on p "Paste here" at bounding box center [196, 169] width 25 height 7
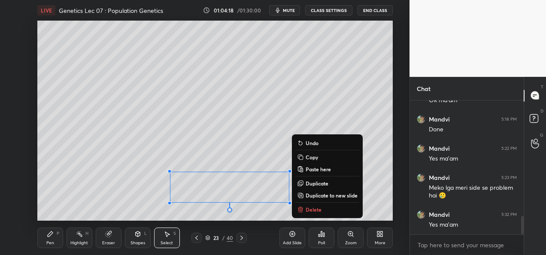
click at [311, 170] on p "Paste here" at bounding box center [318, 169] width 25 height 7
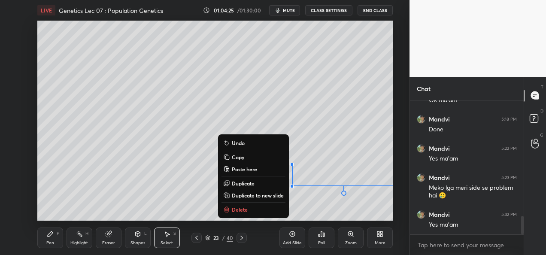
click at [197, 193] on div "0 ° Undo Copy Paste here Duplicate Duplicate to new slide Delete" at bounding box center [215, 121] width 356 height 200
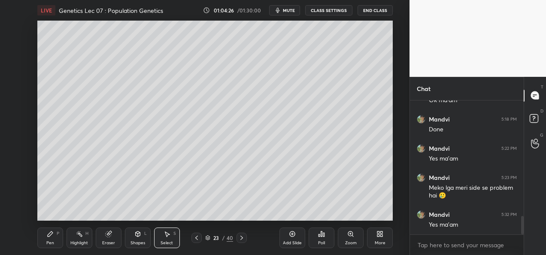
click at [188, 189] on div "0 ° Undo Copy Paste here Duplicate Duplicate to new slide Delete" at bounding box center [215, 121] width 356 height 200
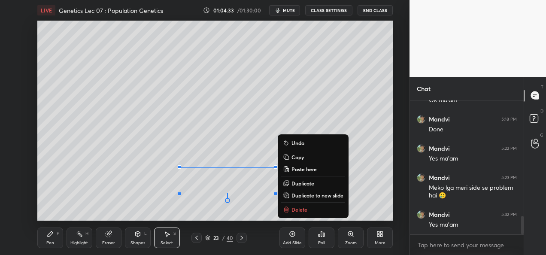
click at [76, 189] on div "0 ° Undo Copy Paste here Duplicate Duplicate to new slide Delete" at bounding box center [215, 121] width 356 height 200
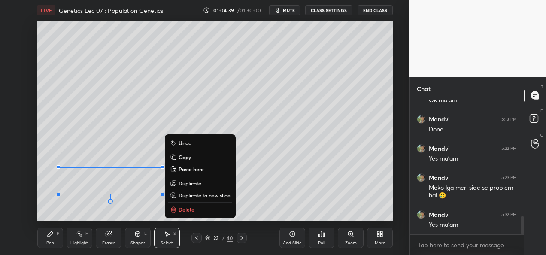
click at [47, 245] on div "Pen" at bounding box center [50, 243] width 8 height 4
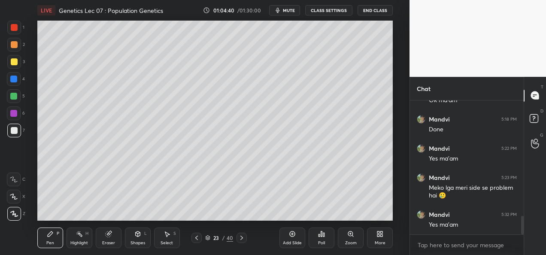
click at [107, 238] on div "Eraser" at bounding box center [109, 238] width 26 height 21
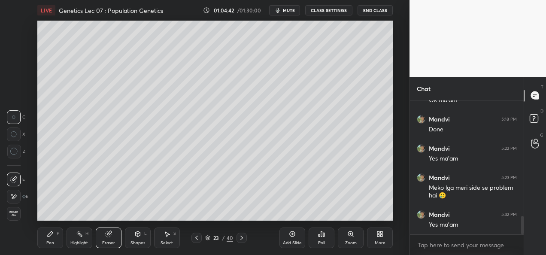
click at [50, 241] on div "Pen" at bounding box center [50, 243] width 8 height 4
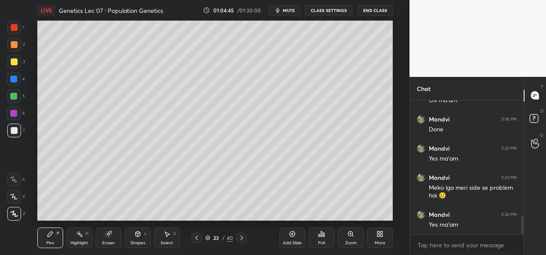
click at [16, 80] on div at bounding box center [13, 79] width 7 height 7
click at [110, 244] on div "Eraser" at bounding box center [108, 243] width 13 height 4
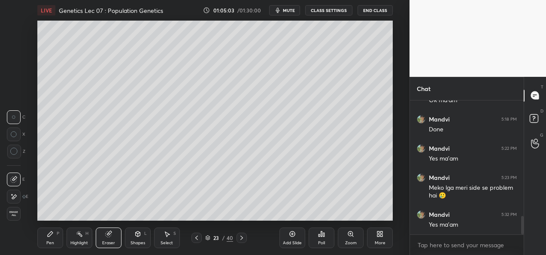
click at [51, 240] on div "Pen P" at bounding box center [50, 238] width 26 height 21
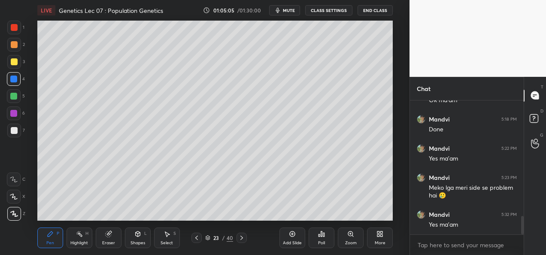
click at [16, 46] on div at bounding box center [14, 44] width 7 height 7
click at [13, 128] on div at bounding box center [14, 130] width 7 height 7
click at [18, 30] on div at bounding box center [14, 28] width 14 height 14
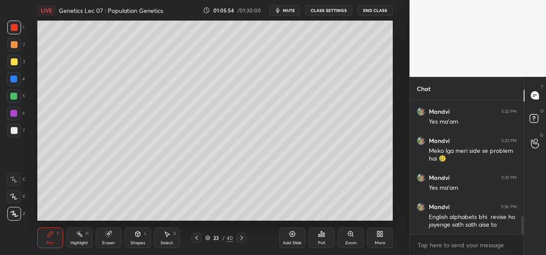
click at [16, 99] on div at bounding box center [13, 96] width 7 height 7
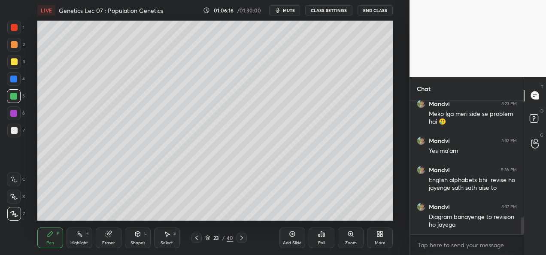
click at [108, 243] on div "Eraser" at bounding box center [108, 243] width 13 height 4
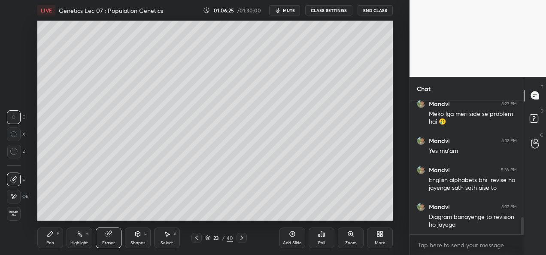
click at [46, 241] on div "Pen" at bounding box center [50, 243] width 8 height 4
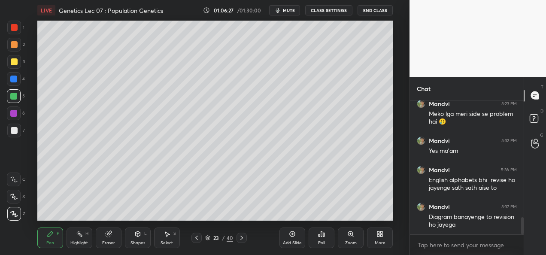
click at [18, 26] on div at bounding box center [14, 28] width 14 height 14
click at [18, 128] on div at bounding box center [14, 131] width 14 height 14
click at [13, 79] on div at bounding box center [13, 79] width 7 height 7
click at [13, 27] on div at bounding box center [14, 27] width 7 height 7
click at [15, 98] on div at bounding box center [13, 96] width 7 height 7
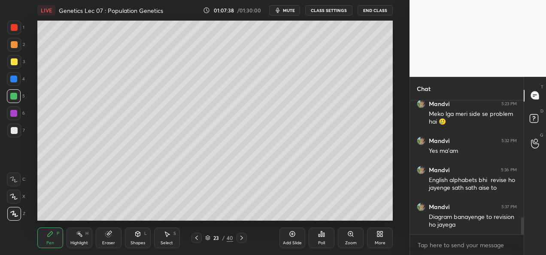
click at [12, 131] on div at bounding box center [14, 130] width 7 height 7
click at [98, 232] on div "Eraser" at bounding box center [109, 238] width 26 height 21
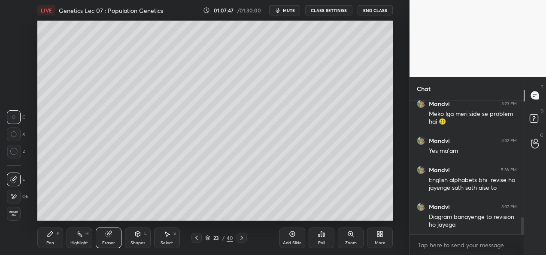
click at [46, 244] on div "Pen P" at bounding box center [50, 238] width 26 height 21
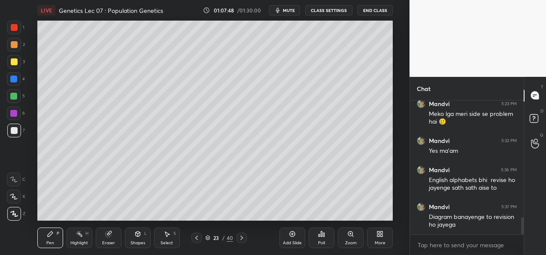
click at [9, 31] on div at bounding box center [14, 28] width 14 height 14
click at [15, 107] on div at bounding box center [14, 114] width 14 height 14
click at [15, 98] on div at bounding box center [13, 96] width 7 height 7
click at [315, 215] on div "Poll" at bounding box center [322, 238] width 26 height 48
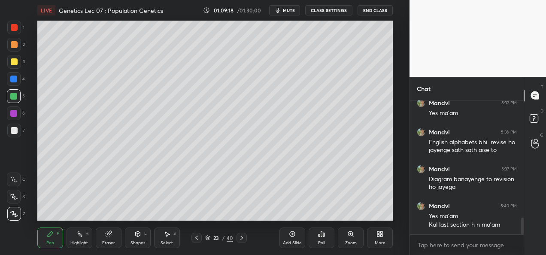
scroll to position [954, 0]
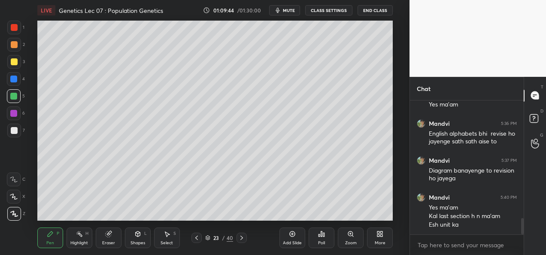
click at [326, 12] on button "CLASS SETTINGS" at bounding box center [328, 10] width 47 height 10
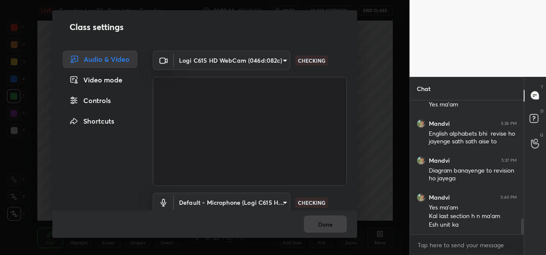
scroll to position [983, 0]
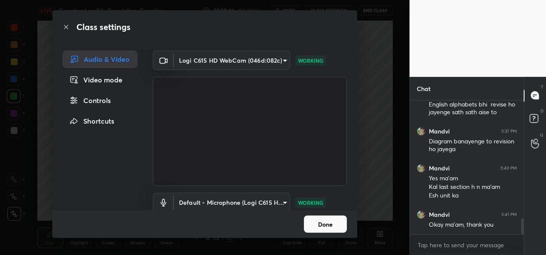
click at [268, 59] on body "1 2 3 4 5 6 7 C X Z C X Z E E Erase all H H LIVE Genetics Lec 07 : Population G…" at bounding box center [273, 127] width 546 height 255
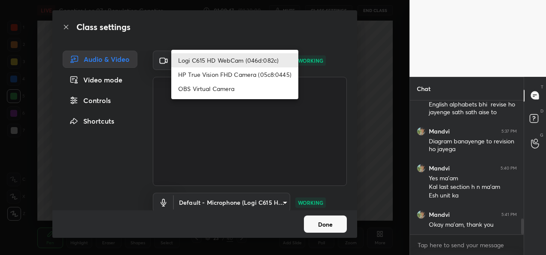
click at [228, 76] on li "HP True Vision FHD Camera (05c8:0445)" at bounding box center [234, 74] width 127 height 14
type input "bcf53276a89e7daf4ffafe53acaefef8a573b71029af250087ced6fea5ab325b"
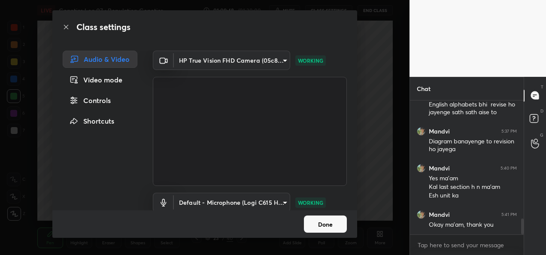
click at [318, 218] on button "Done" at bounding box center [325, 224] width 43 height 17
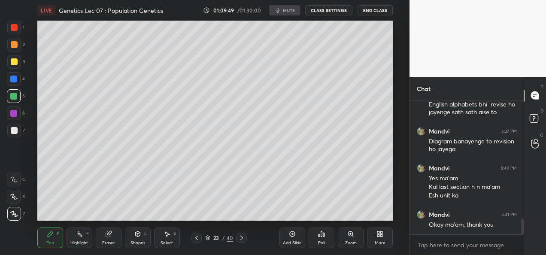
click at [244, 240] on icon at bounding box center [241, 238] width 7 height 7
click at [291, 239] on div "Add Slide" at bounding box center [293, 238] width 26 height 21
click at [15, 129] on div at bounding box center [14, 130] width 7 height 7
click at [197, 238] on icon at bounding box center [196, 238] width 7 height 7
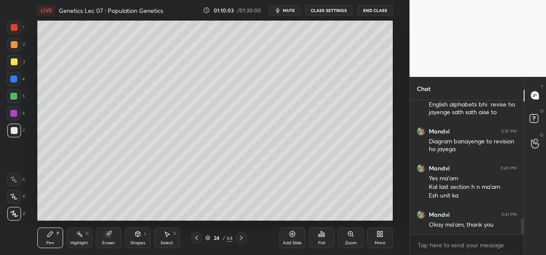
click at [197, 240] on icon at bounding box center [196, 238] width 7 height 7
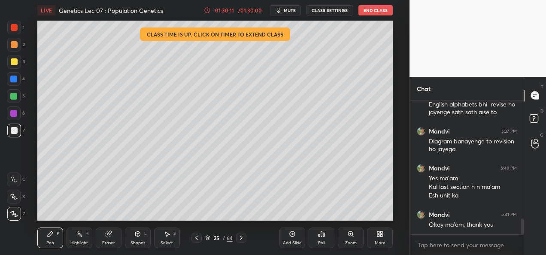
click at [375, 7] on button "End Class" at bounding box center [376, 10] width 34 height 10
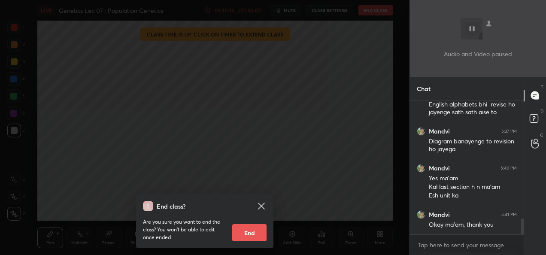
click at [249, 232] on button "End" at bounding box center [249, 232] width 34 height 17
type textarea "x"
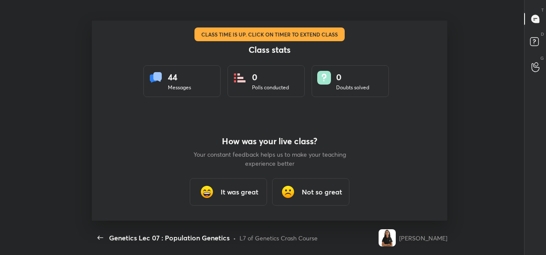
scroll to position [0, 0]
